Goal: Download file/media

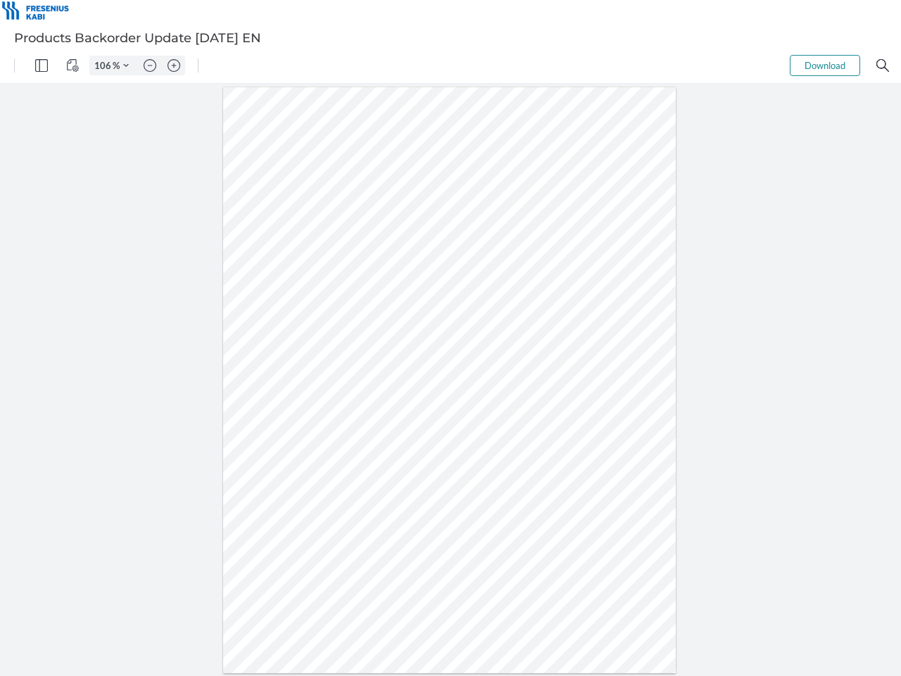
click at [42, 65] on img "Panel" at bounding box center [41, 65] width 13 height 13
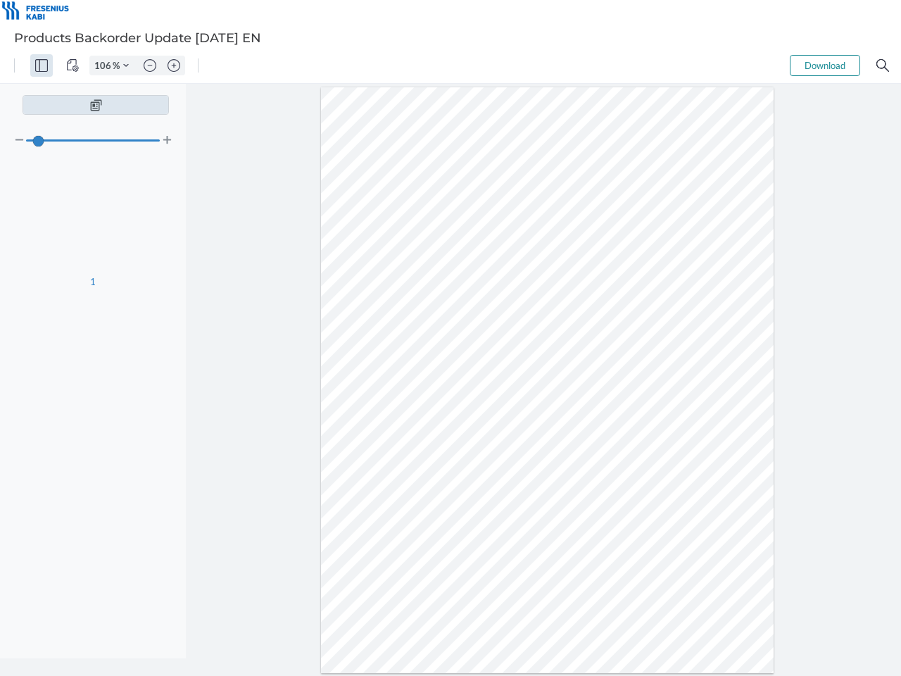
click at [73, 65] on img "View Controls" at bounding box center [72, 65] width 13 height 13
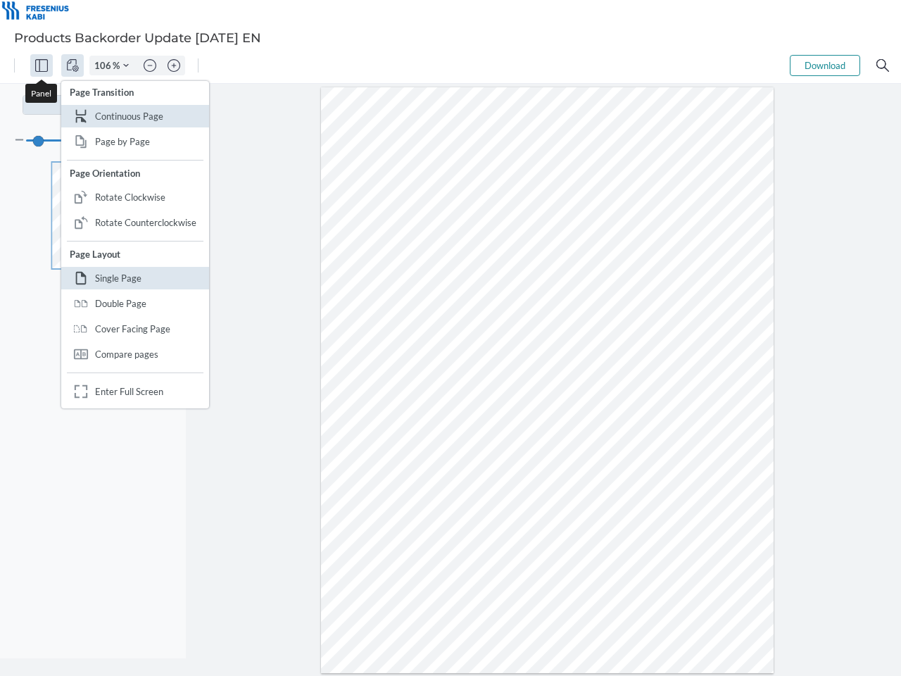
click at [105, 65] on input "106" at bounding box center [101, 65] width 23 height 13
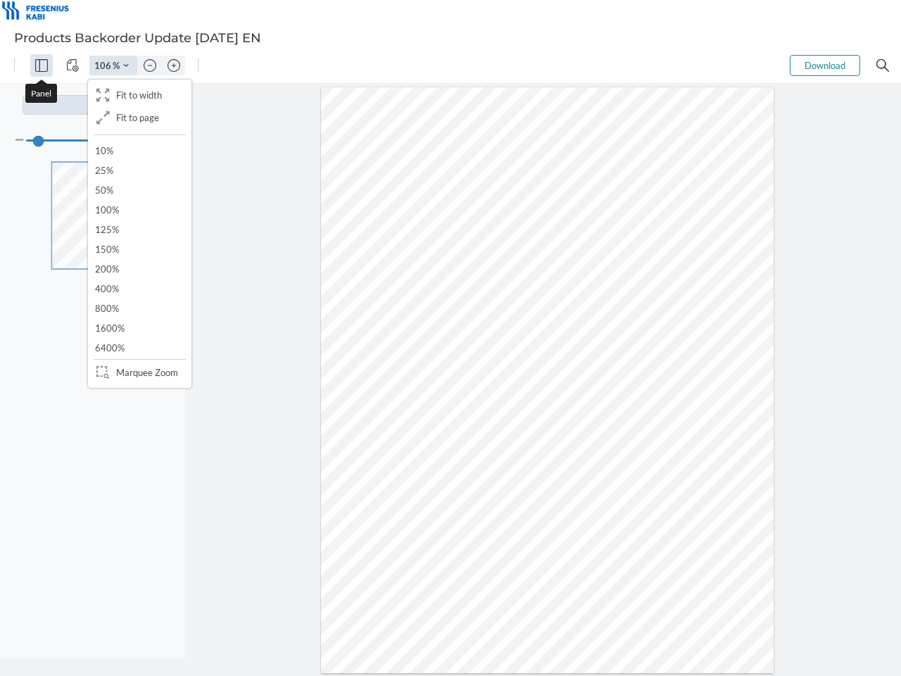
click at [126, 65] on img "Zoom Controls" at bounding box center [126, 66] width 6 height 6
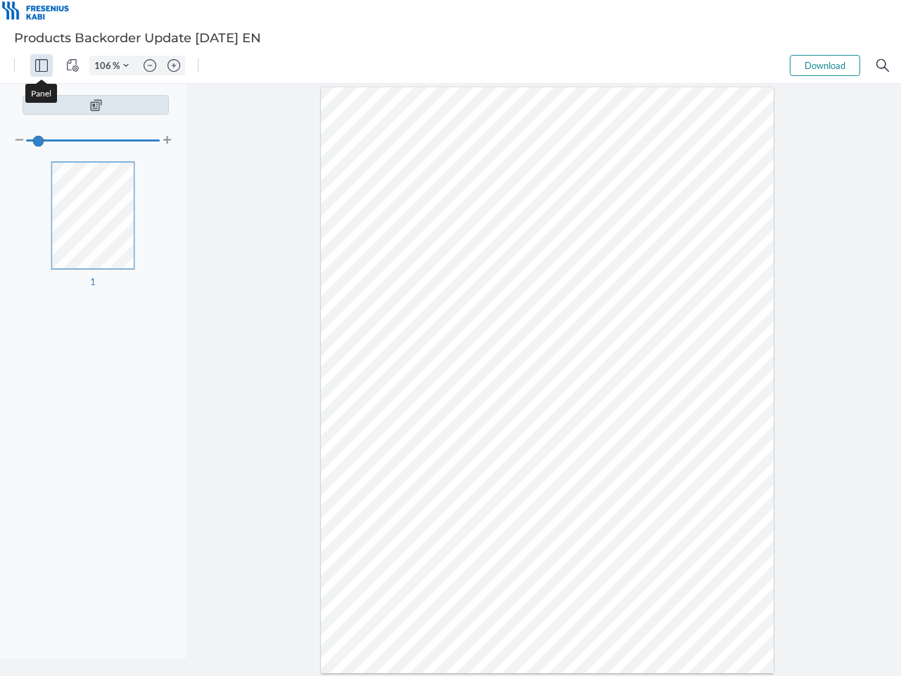
click at [150, 65] on img "Zoom out" at bounding box center [150, 65] width 13 height 13
click at [174, 65] on img "Zoom in" at bounding box center [174, 65] width 13 height 13
type input "106"
click at [825, 65] on button "Download" at bounding box center [825, 65] width 70 height 21
click at [883, 65] on img "Search" at bounding box center [882, 65] width 13 height 13
